Goal: Check status: Check status

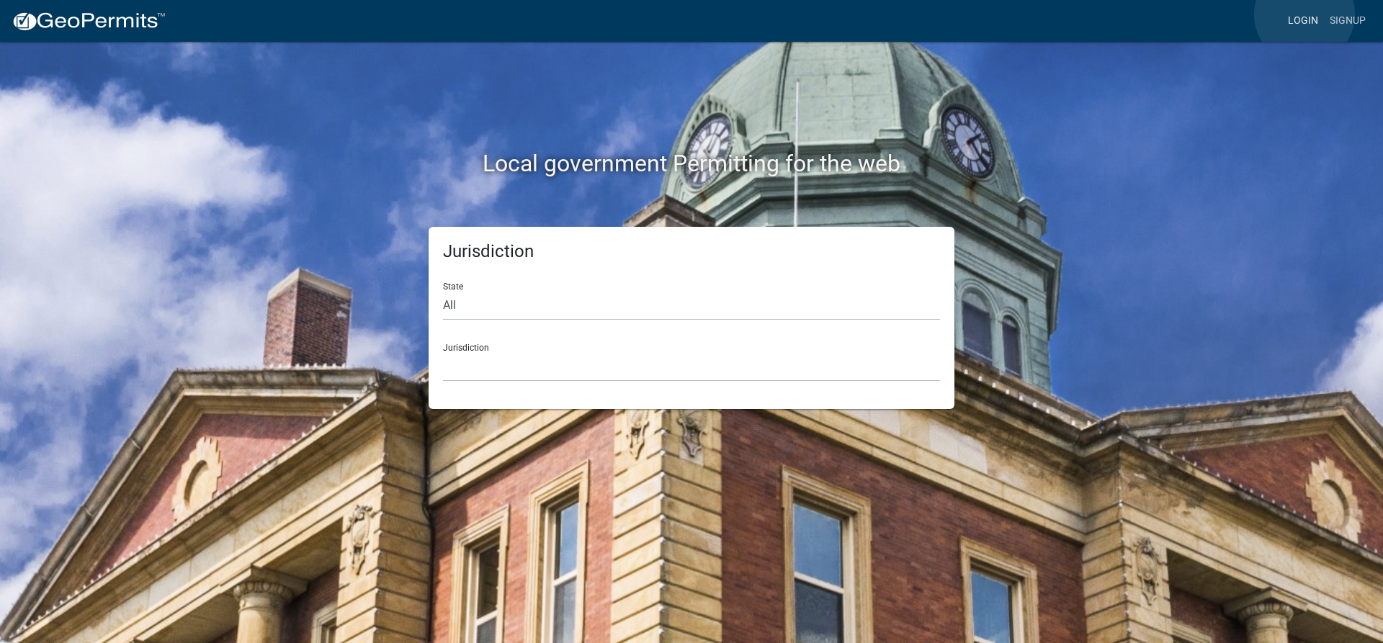
click at [1304, 14] on link "Login" at bounding box center [1303, 20] width 42 height 27
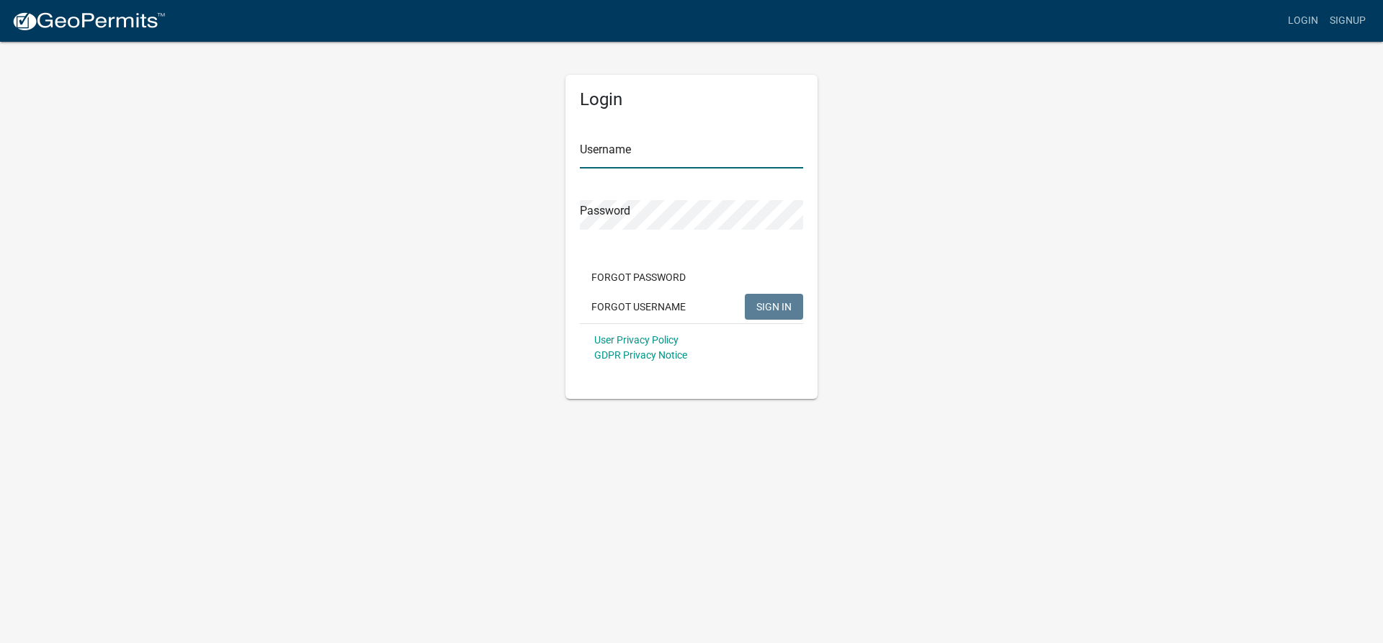
type input "lking"
click at [790, 310] on span "SIGN IN" at bounding box center [773, 306] width 35 height 12
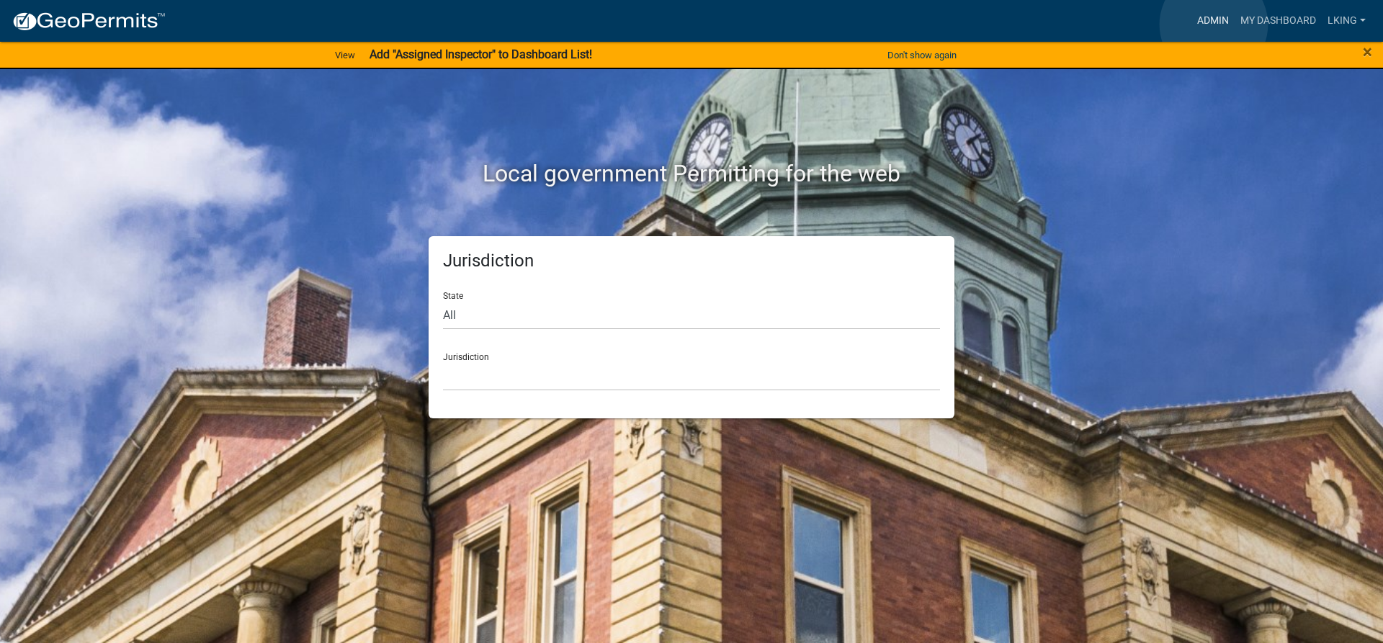
click at [1213, 24] on link "Admin" at bounding box center [1212, 20] width 43 height 27
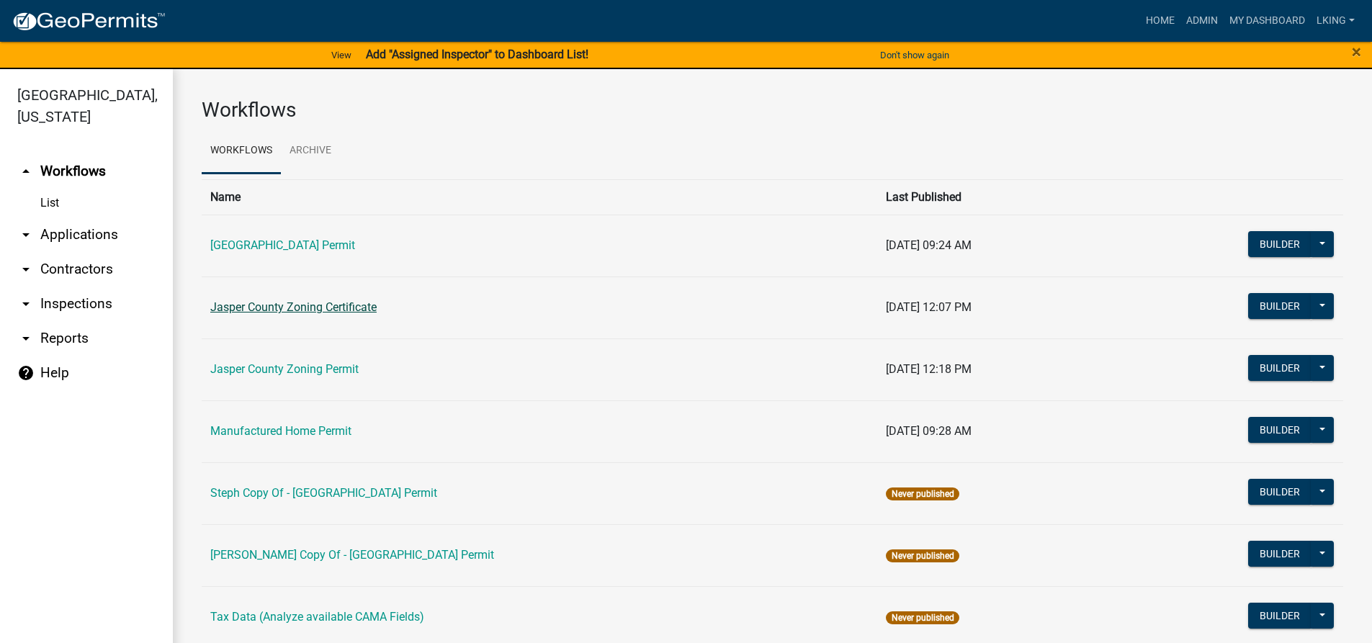
click at [331, 300] on link "Jasper County Zoning Certificate" at bounding box center [293, 307] width 166 height 14
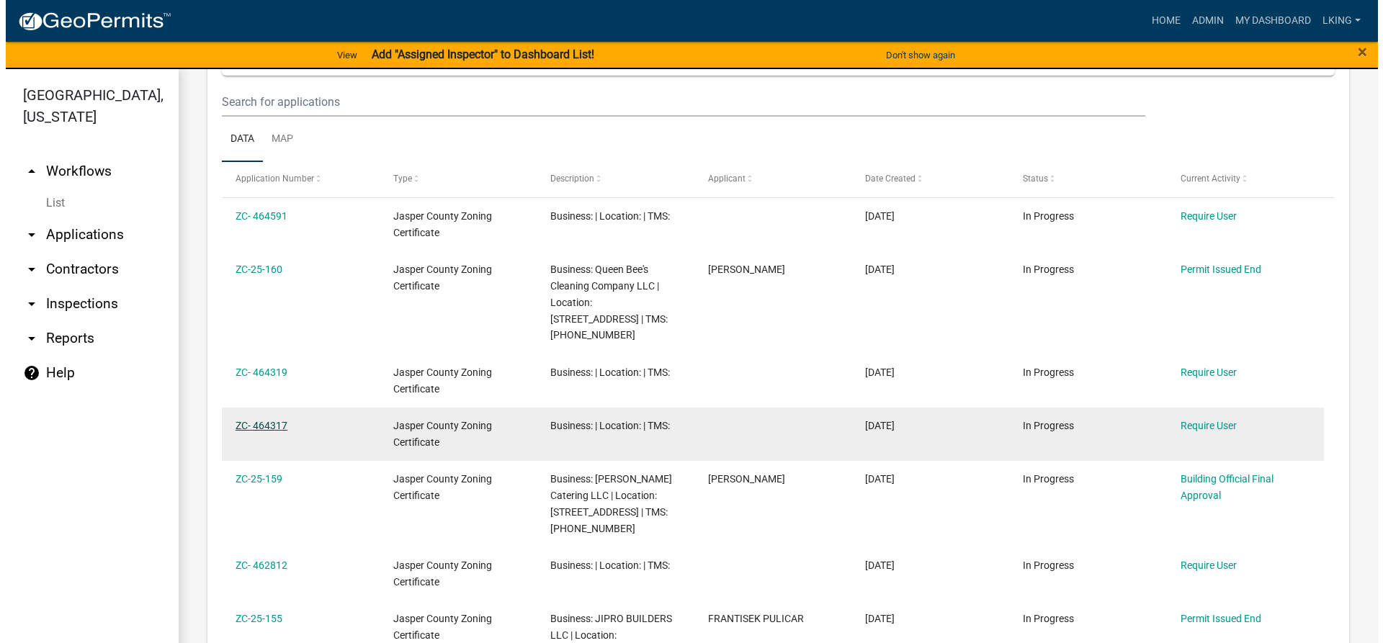
scroll to position [576, 0]
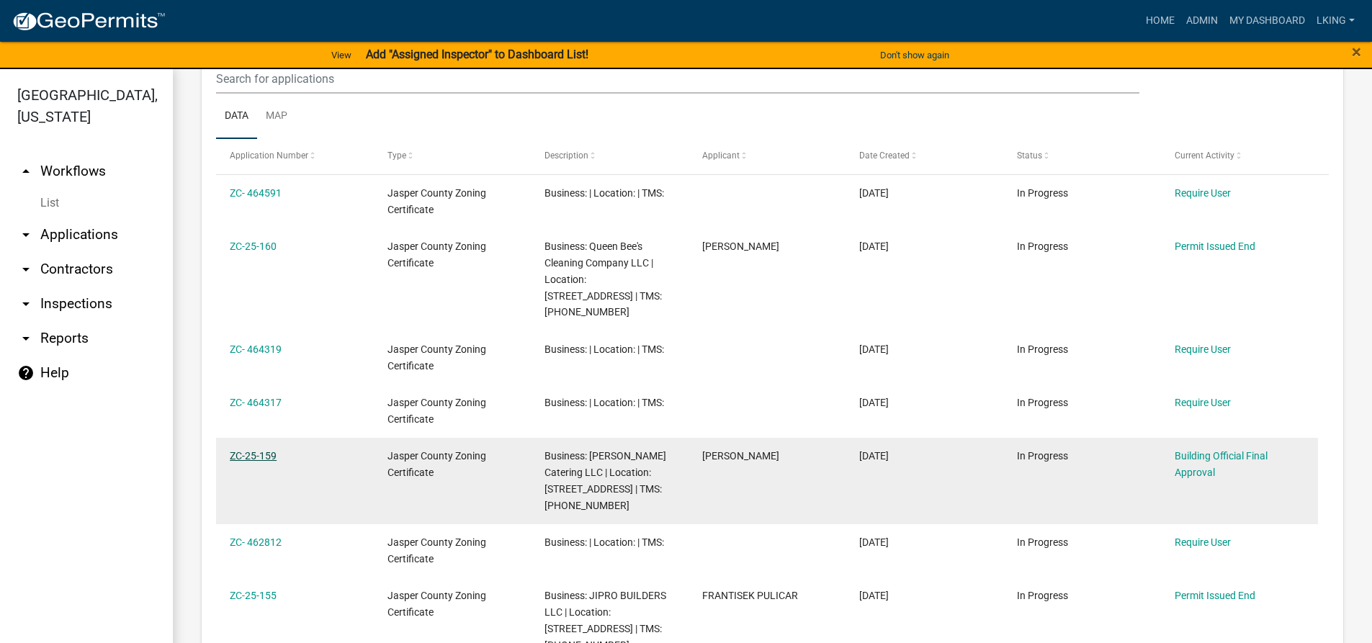
click at [271, 450] on link "ZC-25-159" at bounding box center [253, 456] width 47 height 12
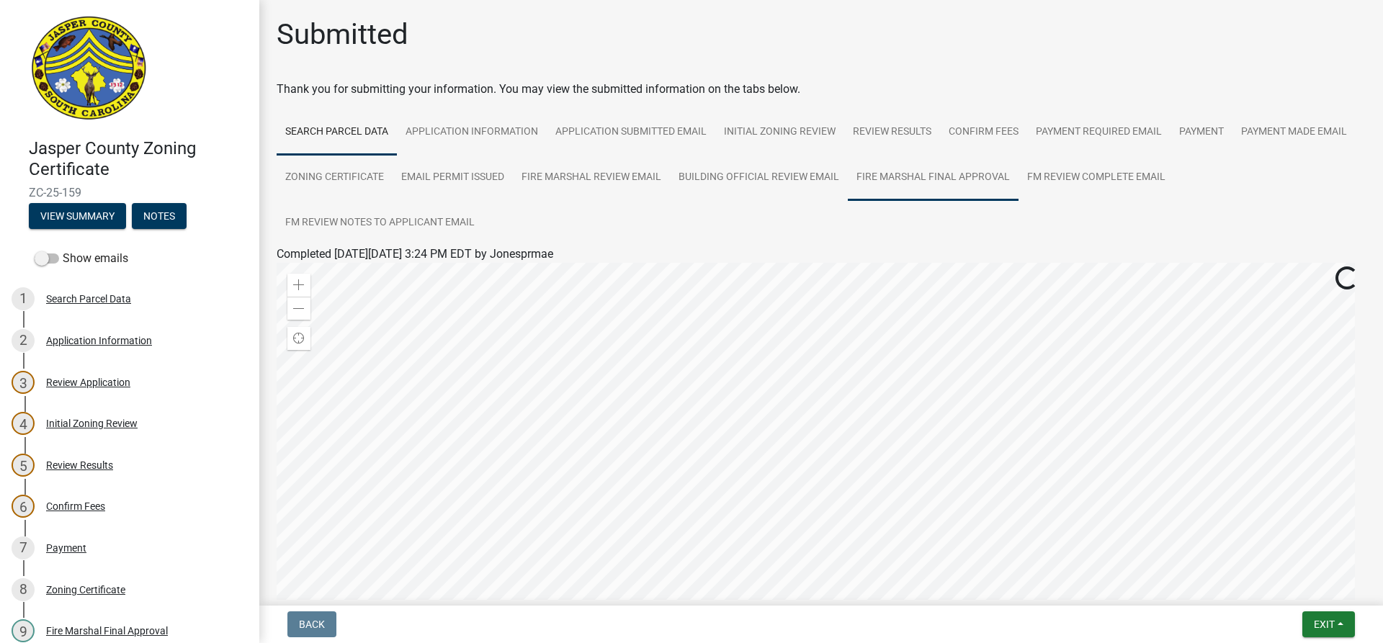
click at [1018, 174] on link "Fire Marshal Final Approval" at bounding box center [933, 178] width 171 height 46
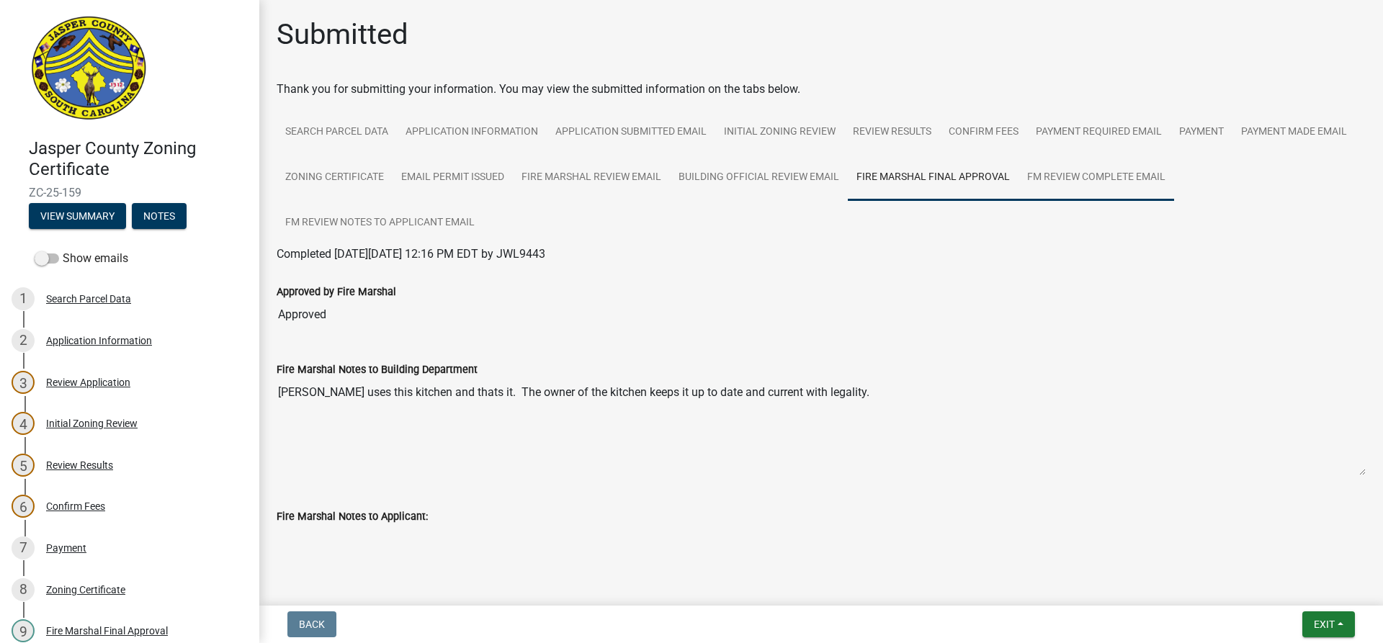
click at [1171, 180] on link "FM Review Complete Email" at bounding box center [1096, 178] width 156 height 46
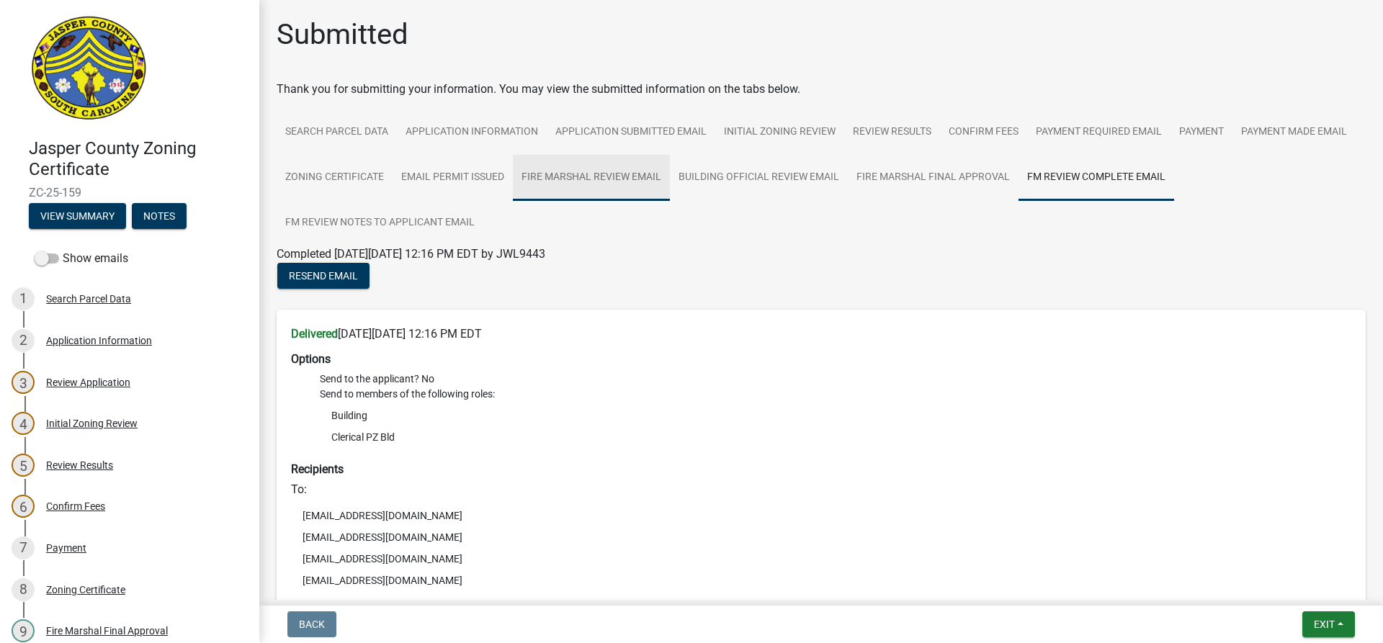
click at [670, 176] on link "Fire Marshal Review Email" at bounding box center [591, 178] width 157 height 46
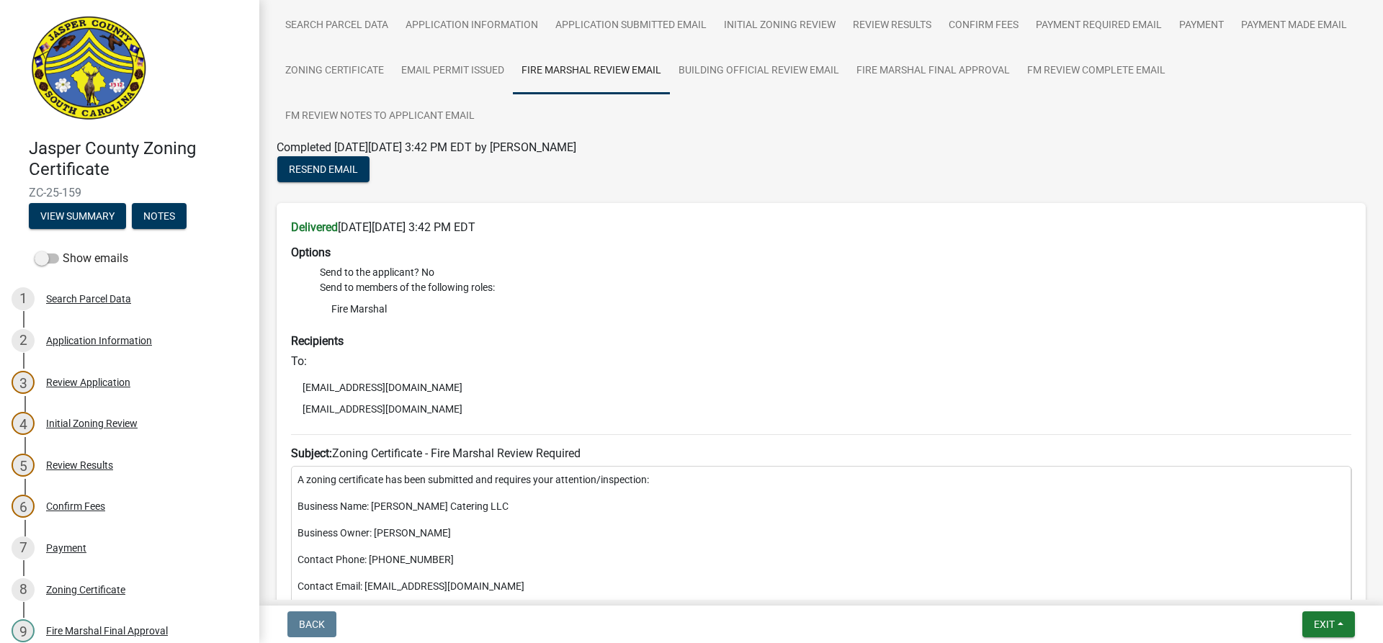
scroll to position [67, 0]
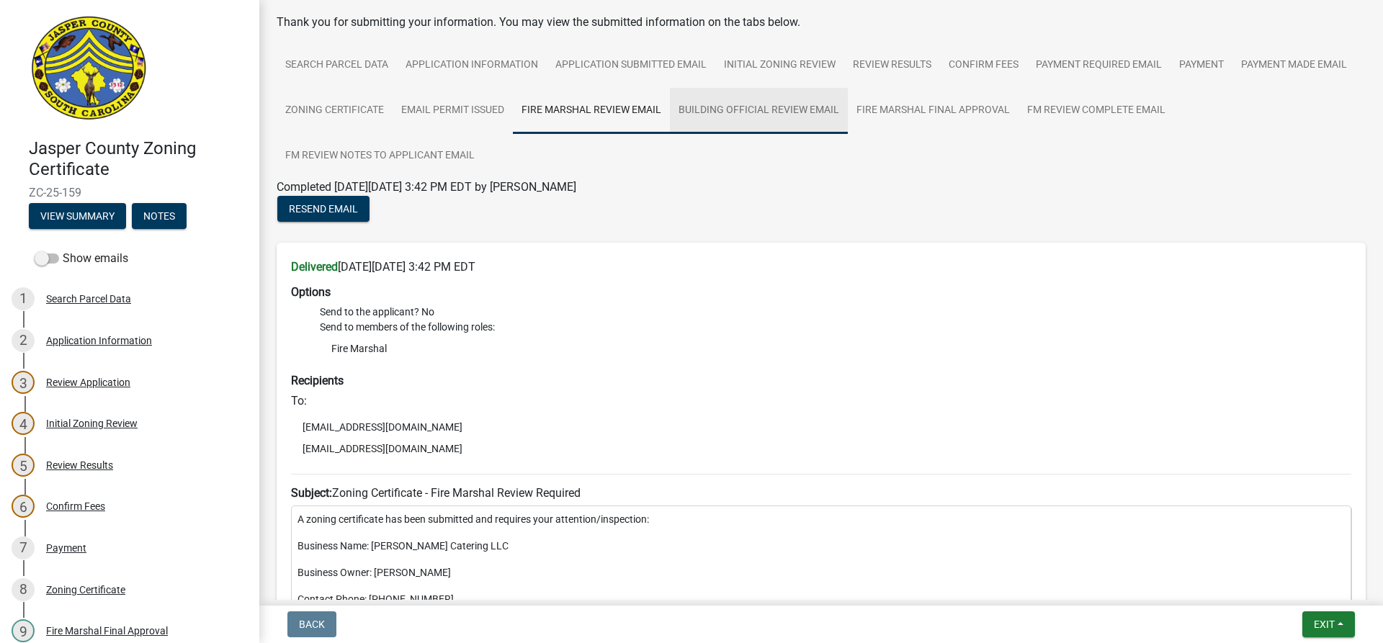
click at [842, 112] on link "Building Official Review Email" at bounding box center [759, 111] width 178 height 46
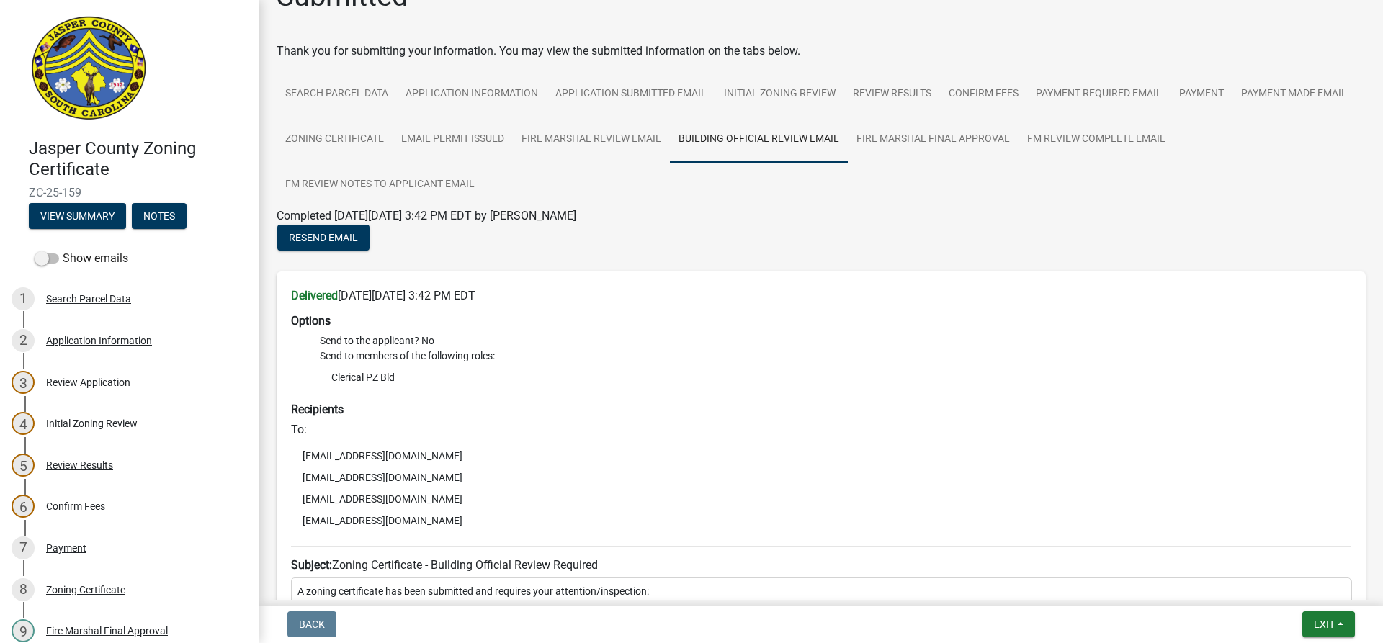
scroll to position [0, 0]
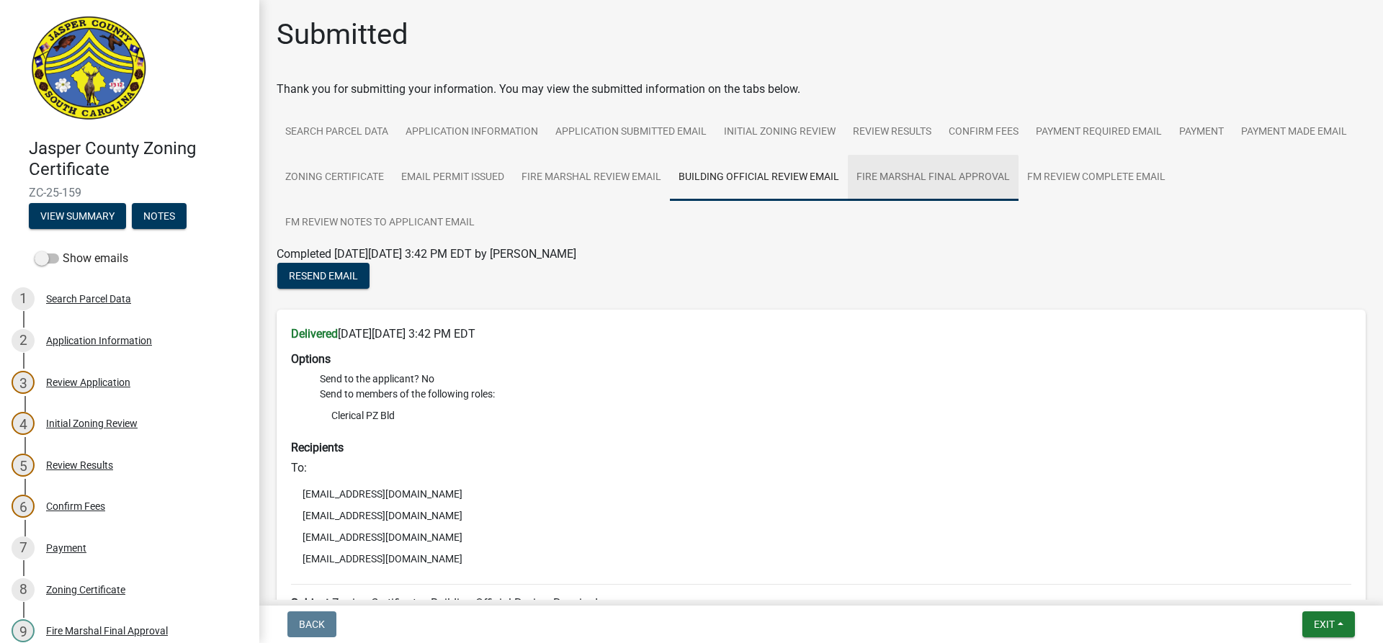
click at [998, 190] on link "Fire Marshal Final Approval" at bounding box center [933, 178] width 171 height 46
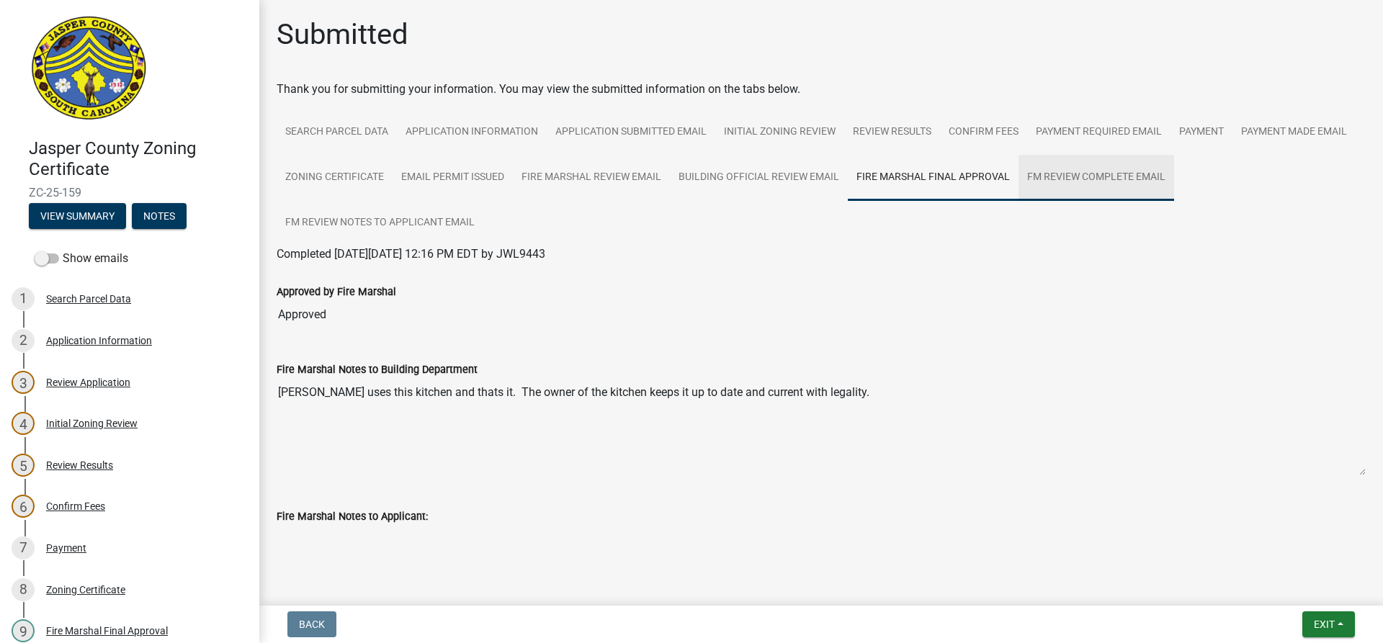
click at [1174, 184] on link "FM Review Complete Email" at bounding box center [1096, 178] width 156 height 46
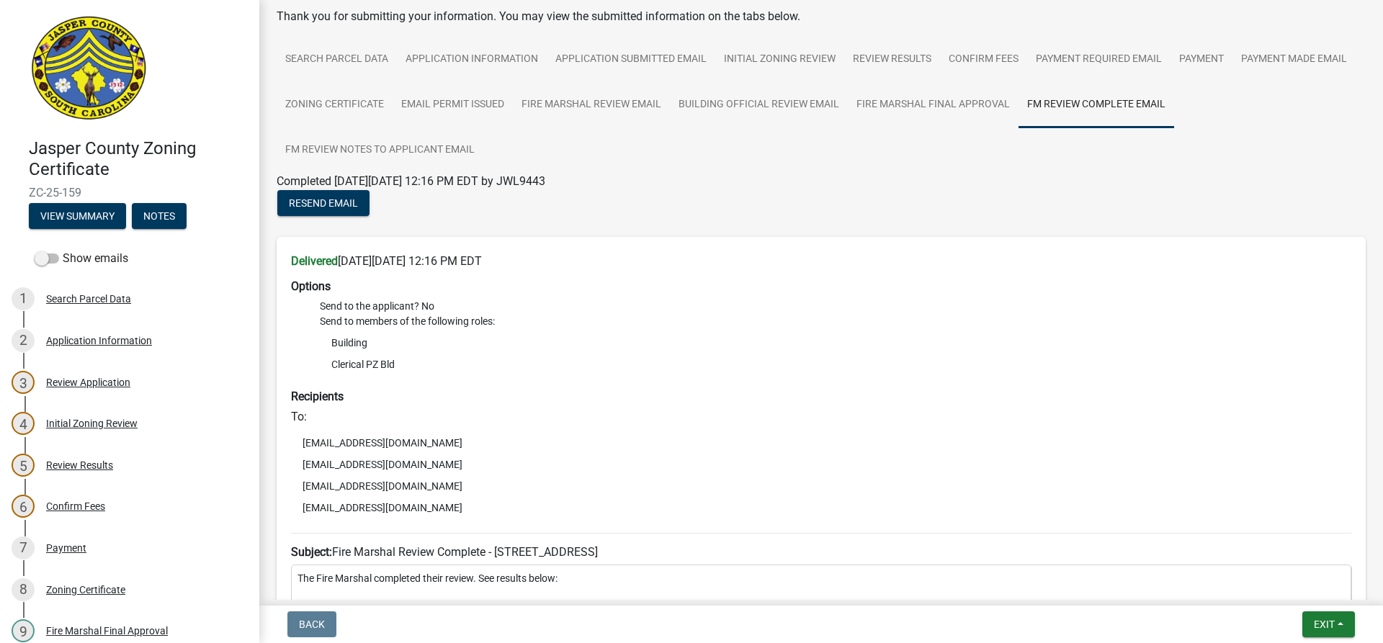
scroll to position [72, 0]
click at [166, 216] on button "Notes" at bounding box center [159, 216] width 55 height 26
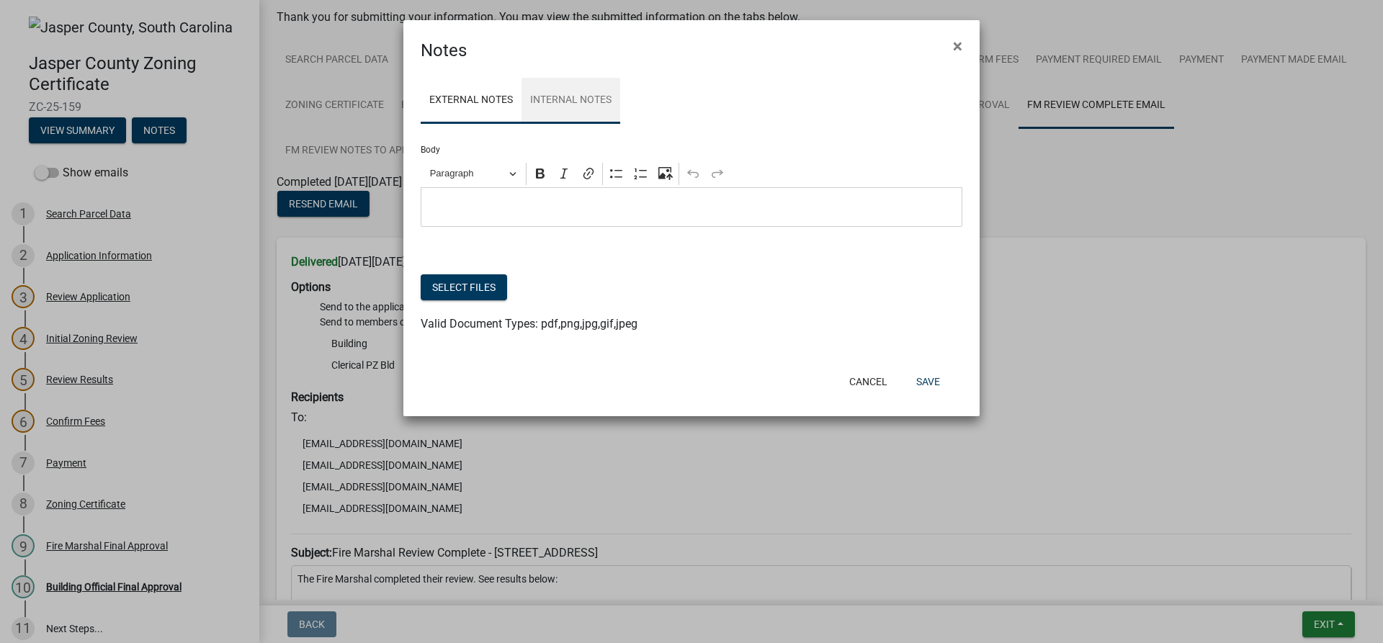
click at [603, 105] on link "Internal Notes" at bounding box center [570, 101] width 99 height 46
click at [862, 382] on button "Cancel" at bounding box center [868, 382] width 61 height 26
